Goal: Task Accomplishment & Management: Use online tool/utility

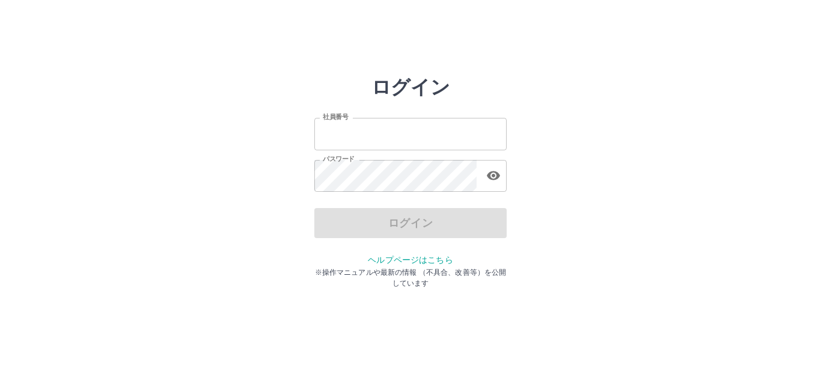
type input "*******"
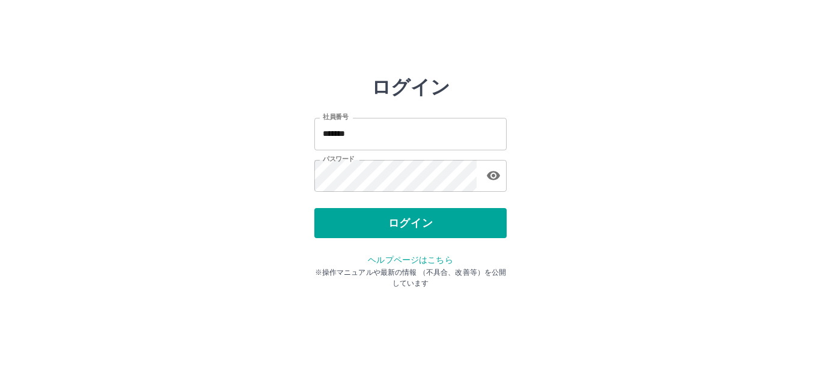
click at [337, 115] on label "社員番号" at bounding box center [335, 116] width 25 height 9
click at [337, 118] on input "*******" at bounding box center [410, 134] width 192 height 32
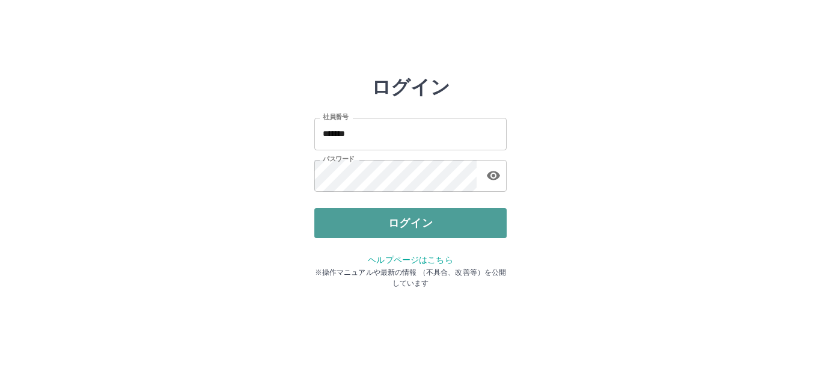
click at [427, 222] on button "ログイン" at bounding box center [410, 223] width 192 height 30
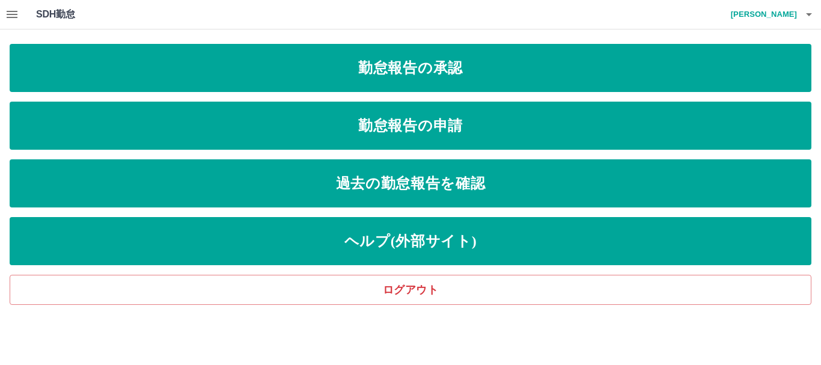
click at [11, 16] on icon "button" at bounding box center [12, 14] width 14 height 14
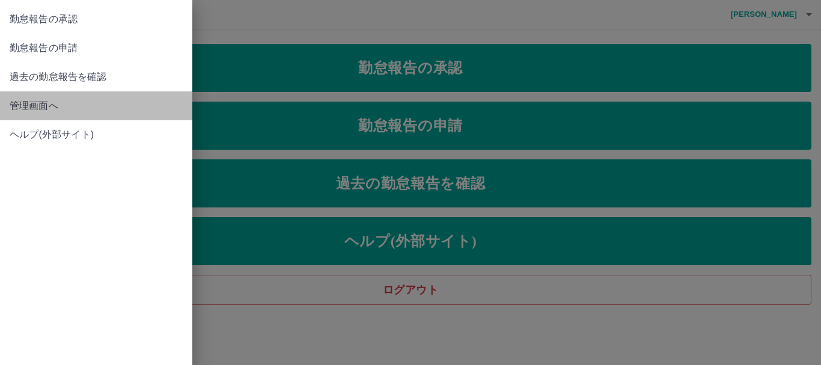
click at [50, 104] on span "管理画面へ" at bounding box center [96, 106] width 173 height 14
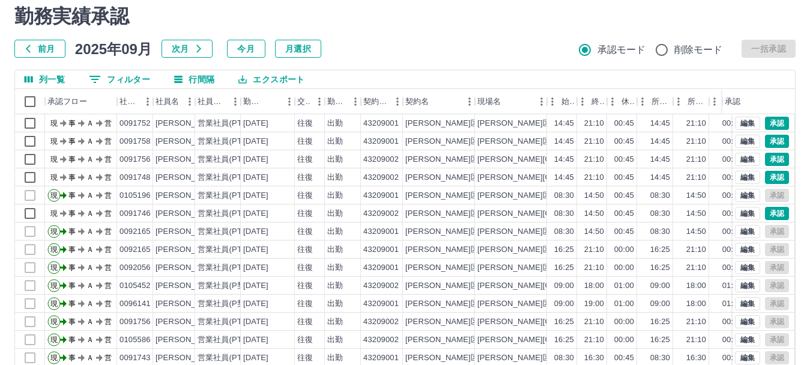
scroll to position [60, 0]
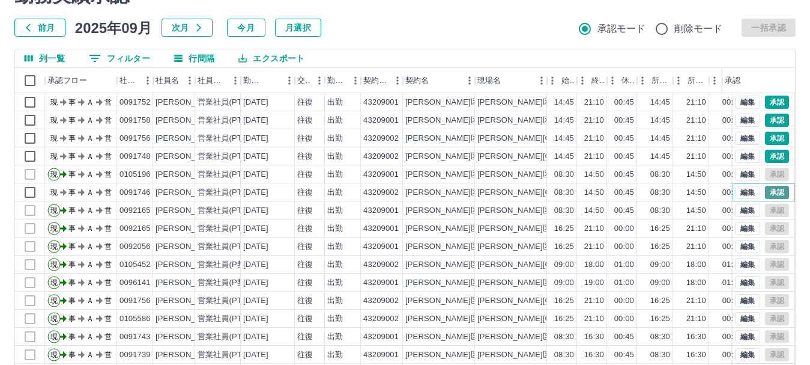
click at [770, 190] on button "承認" at bounding box center [777, 192] width 24 height 13
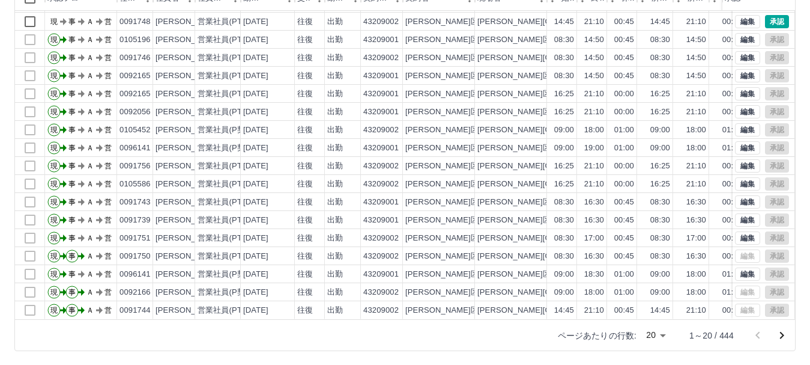
scroll to position [143, 0]
click at [780, 333] on icon "次のページへ" at bounding box center [782, 334] width 14 height 14
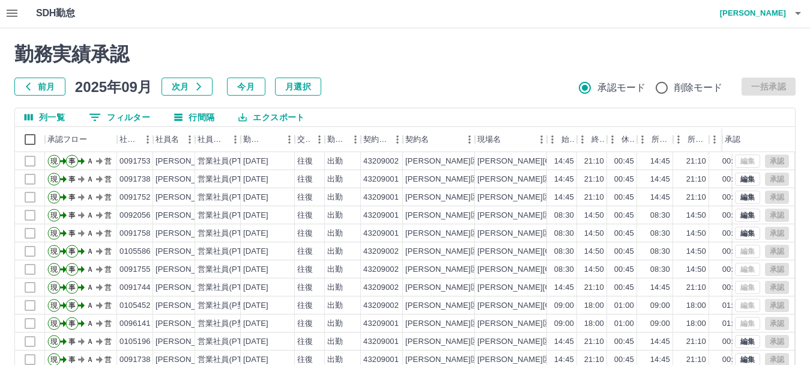
scroll to position [0, 0]
